Goal: Task Accomplishment & Management: Manage account settings

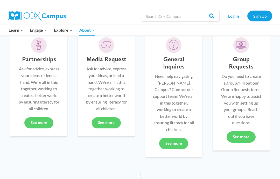
scroll to position [144, 0]
click at [173, 137] on link "See more" at bounding box center [173, 142] width 29 height 11
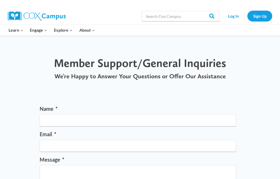
click at [258, 18] on link "Sign Up" at bounding box center [259, 16] width 25 height 11
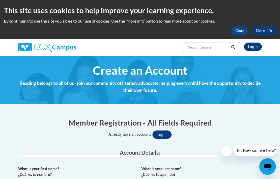
click at [238, 32] on button "Okay" at bounding box center [239, 30] width 17 height 8
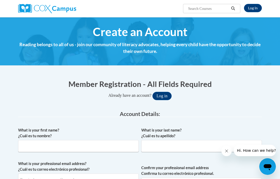
click at [160, 94] on button "Log in" at bounding box center [161, 96] width 19 height 8
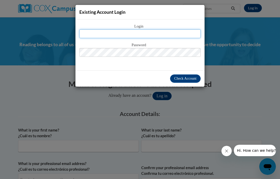
click at [152, 35] on input "text" at bounding box center [139, 33] width 121 height 9
type input "bose.papia@yahoo.com"
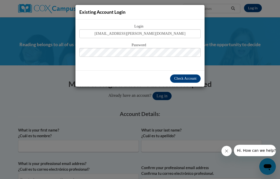
click at [182, 77] on span "Check Account" at bounding box center [185, 78] width 22 height 4
click at [184, 79] on span "Check Account" at bounding box center [185, 78] width 22 height 4
click at [185, 77] on span "Check Account" at bounding box center [185, 78] width 22 height 4
click at [188, 78] on span "Check Account" at bounding box center [185, 78] width 22 height 4
click at [185, 82] on button "Check Account" at bounding box center [185, 78] width 31 height 8
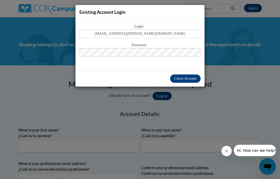
click at [185, 79] on span "Check Account" at bounding box center [185, 78] width 22 height 4
click at [239, 87] on div "Existing Account Login Login bose.papia@yahoo.com Password Check Account" at bounding box center [140, 89] width 280 height 179
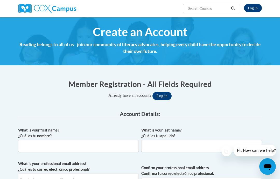
scroll to position [0, 0]
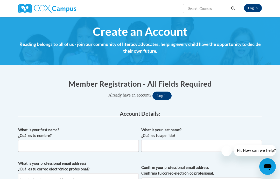
click at [251, 6] on link "Log In" at bounding box center [253, 8] width 18 height 8
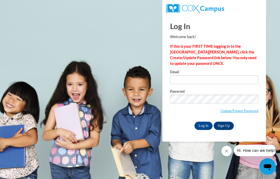
click at [254, 110] on link "Update/Forgot Password" at bounding box center [239, 110] width 38 height 4
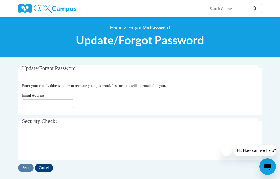
click at [65, 103] on input "Email Address" at bounding box center [48, 103] width 52 height 9
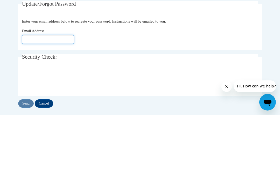
type input "[EMAIL_ADDRESS][DOMAIN_NAME]"
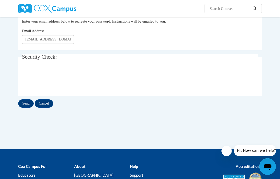
click at [25, 103] on input "Send" at bounding box center [26, 103] width 16 height 8
